Goal: Check status: Check status

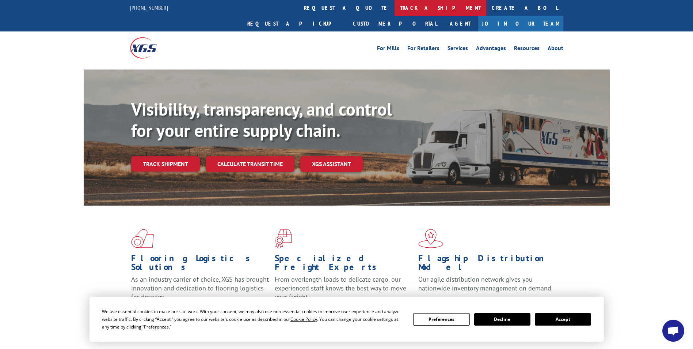
click at [395, 4] on link "track a shipment" at bounding box center [441, 8] width 92 height 16
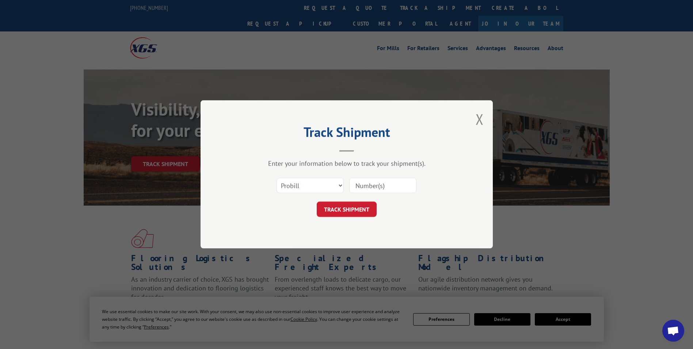
click at [312, 177] on div "Select category... Probill BOL PO" at bounding box center [346, 186] width 219 height 24
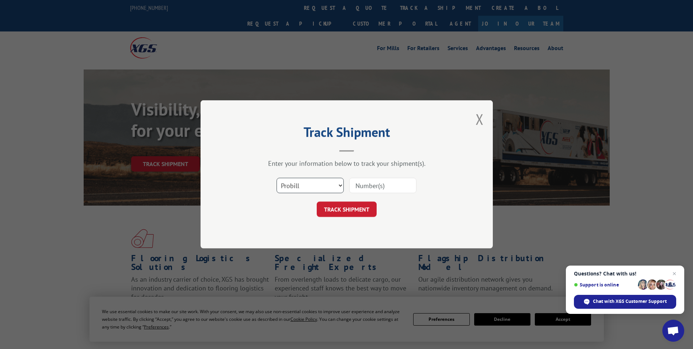
click at [314, 182] on select "Select category... Probill BOL PO" at bounding box center [310, 185] width 67 height 15
select select "bol"
click at [277, 178] on select "Select category... Probill BOL PO" at bounding box center [310, 185] width 67 height 15
click at [372, 183] on input at bounding box center [382, 185] width 67 height 15
paste input "H2741-251753"
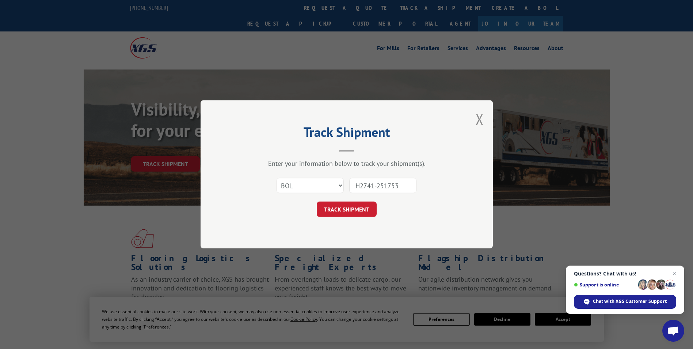
click at [393, 185] on input "H2741-251753" at bounding box center [382, 185] width 67 height 15
type input "7060519"
click at [317, 202] on button "TRACK SHIPMENT" at bounding box center [347, 209] width 60 height 15
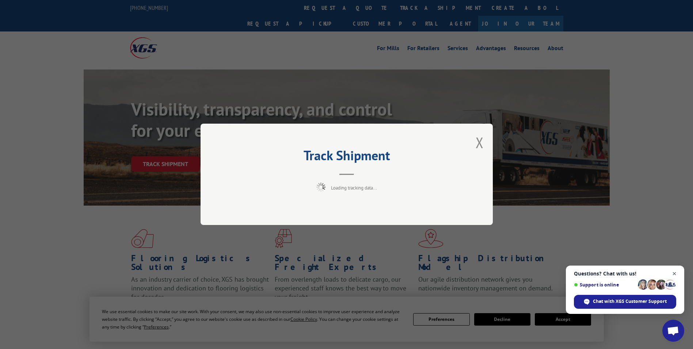
click at [674, 272] on span "Close chat" at bounding box center [674, 273] width 9 height 9
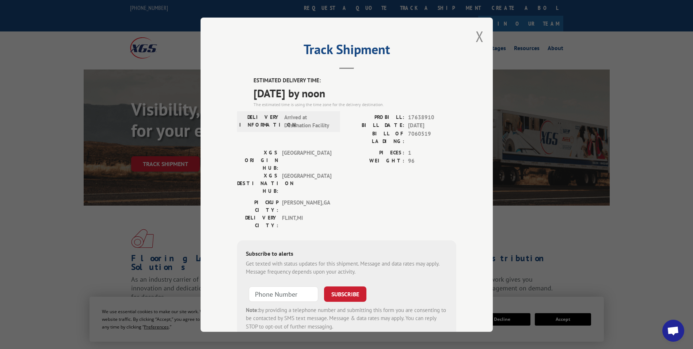
click at [471, 43] on div "Track Shipment ESTIMATED DELIVERY TIME: [DATE] by noon The estimated time is us…" at bounding box center [347, 175] width 292 height 314
